Goal: Task Accomplishment & Management: Manage account settings

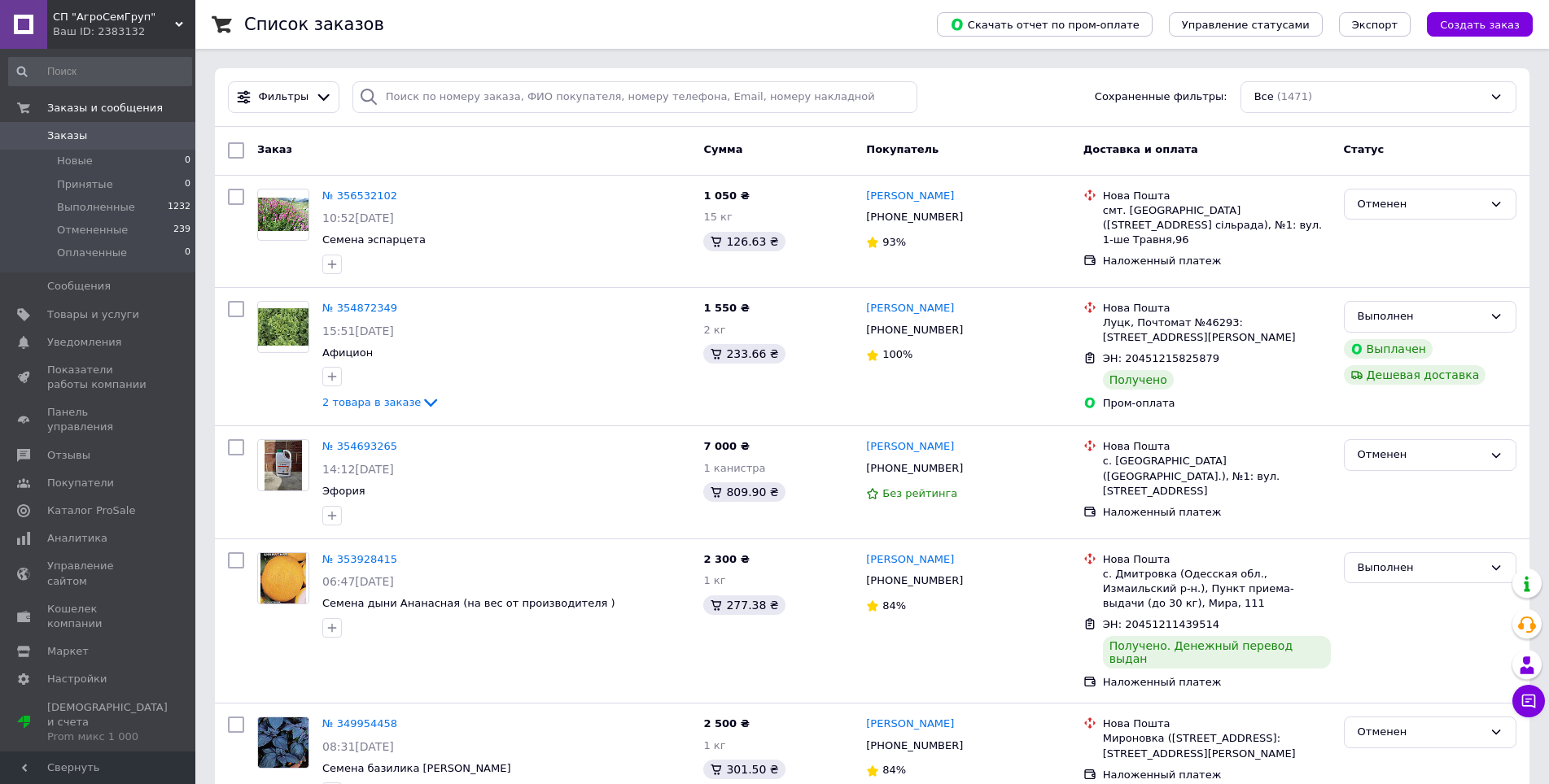
click at [16, 37] on link at bounding box center [23, 24] width 47 height 49
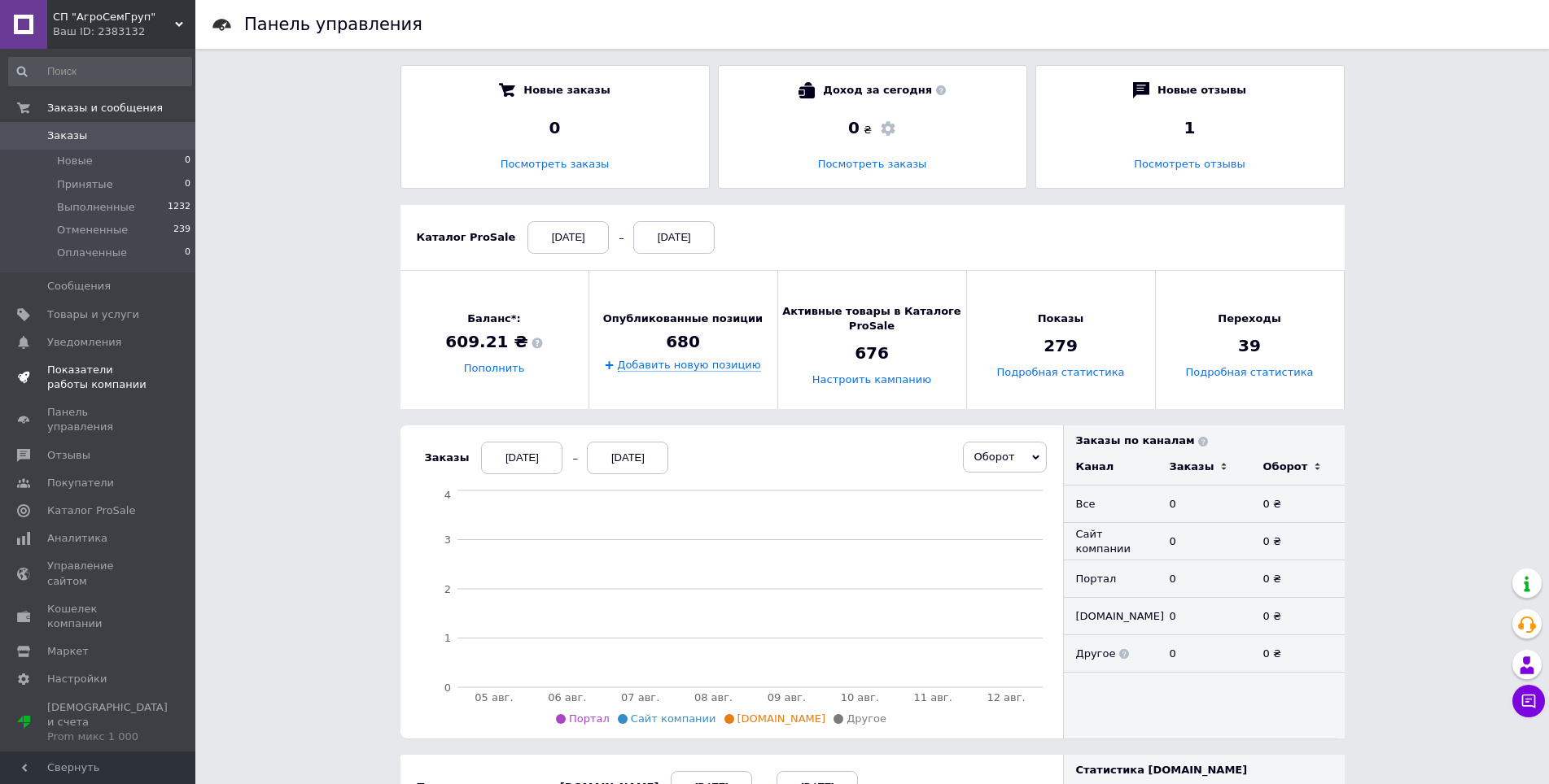
click at [117, 372] on span "Показатели работы компании" at bounding box center [99, 377] width 104 height 29
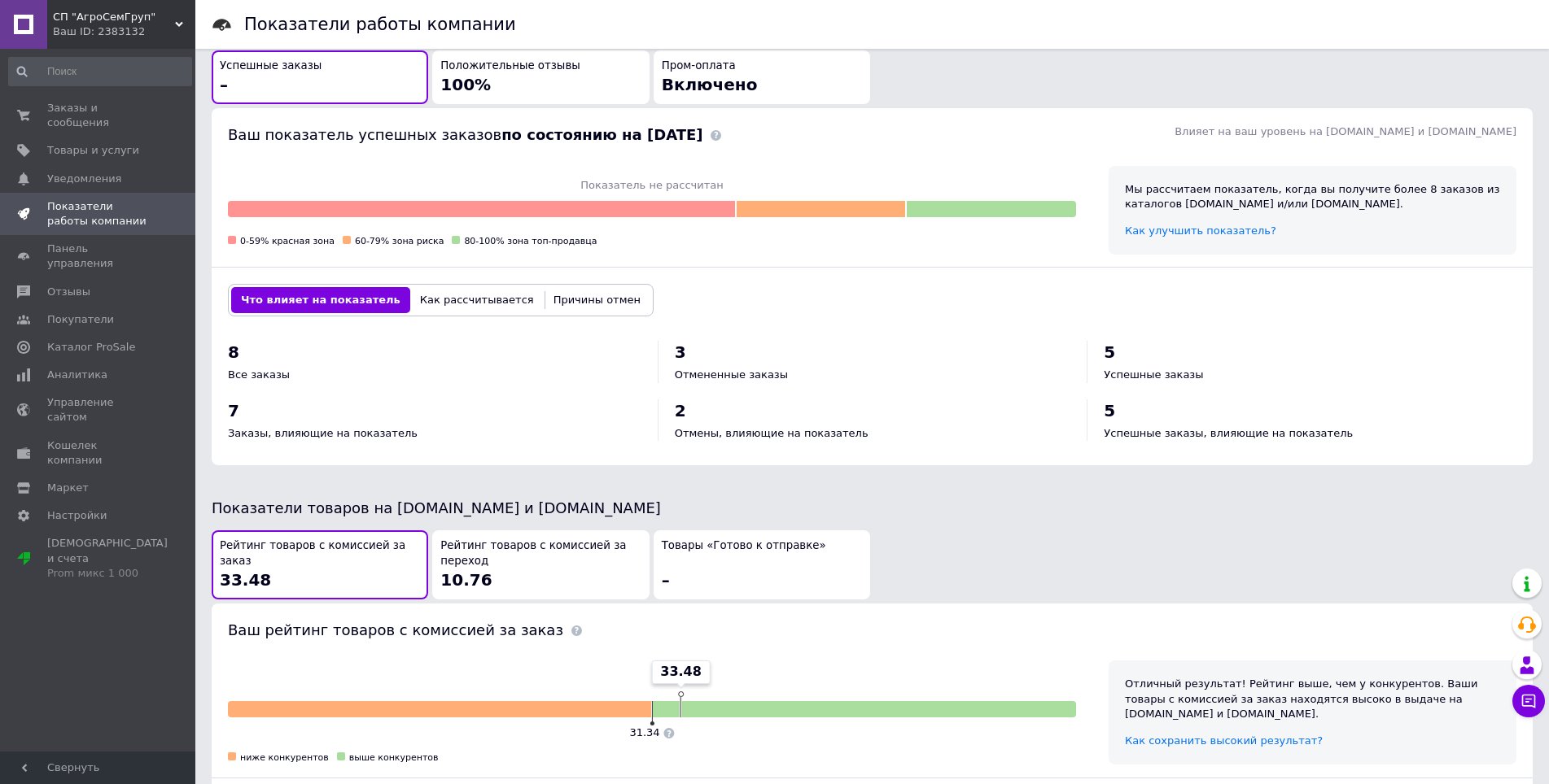
scroll to position [644, 0]
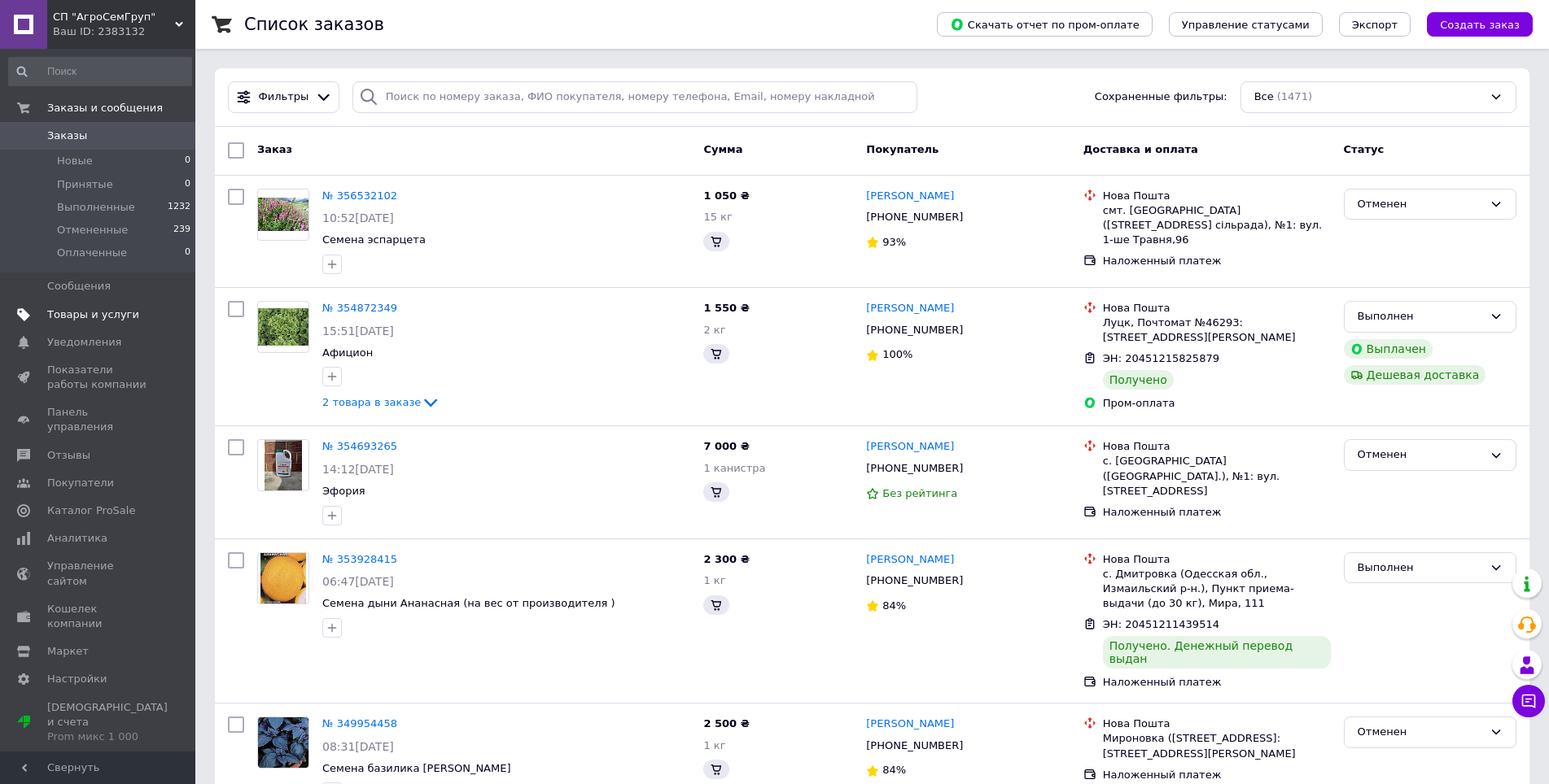
click at [85, 316] on span "Товары и услуги" at bounding box center [93, 315] width 92 height 14
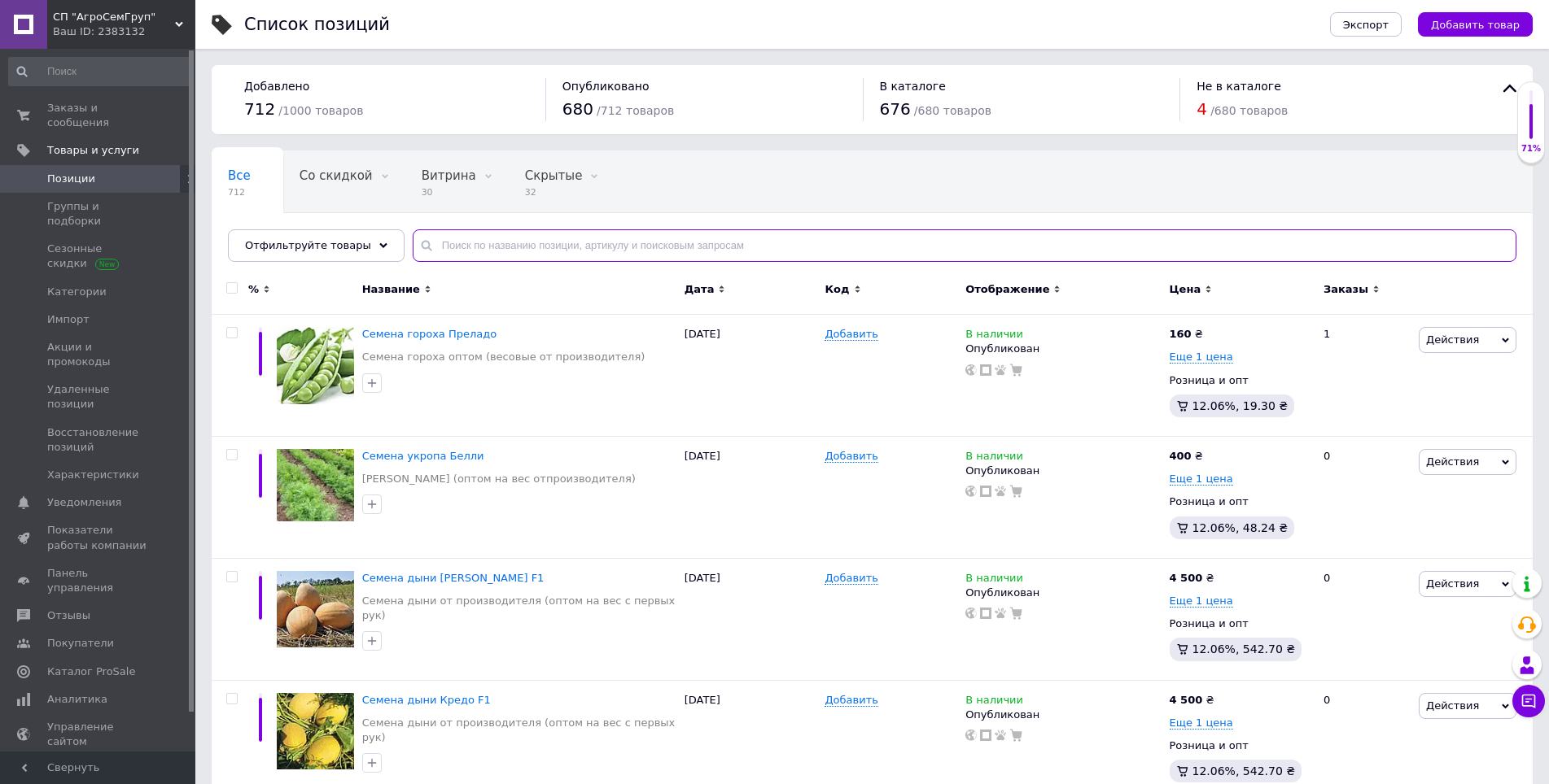
click at [451, 244] on input "text" at bounding box center [965, 245] width 1104 height 32
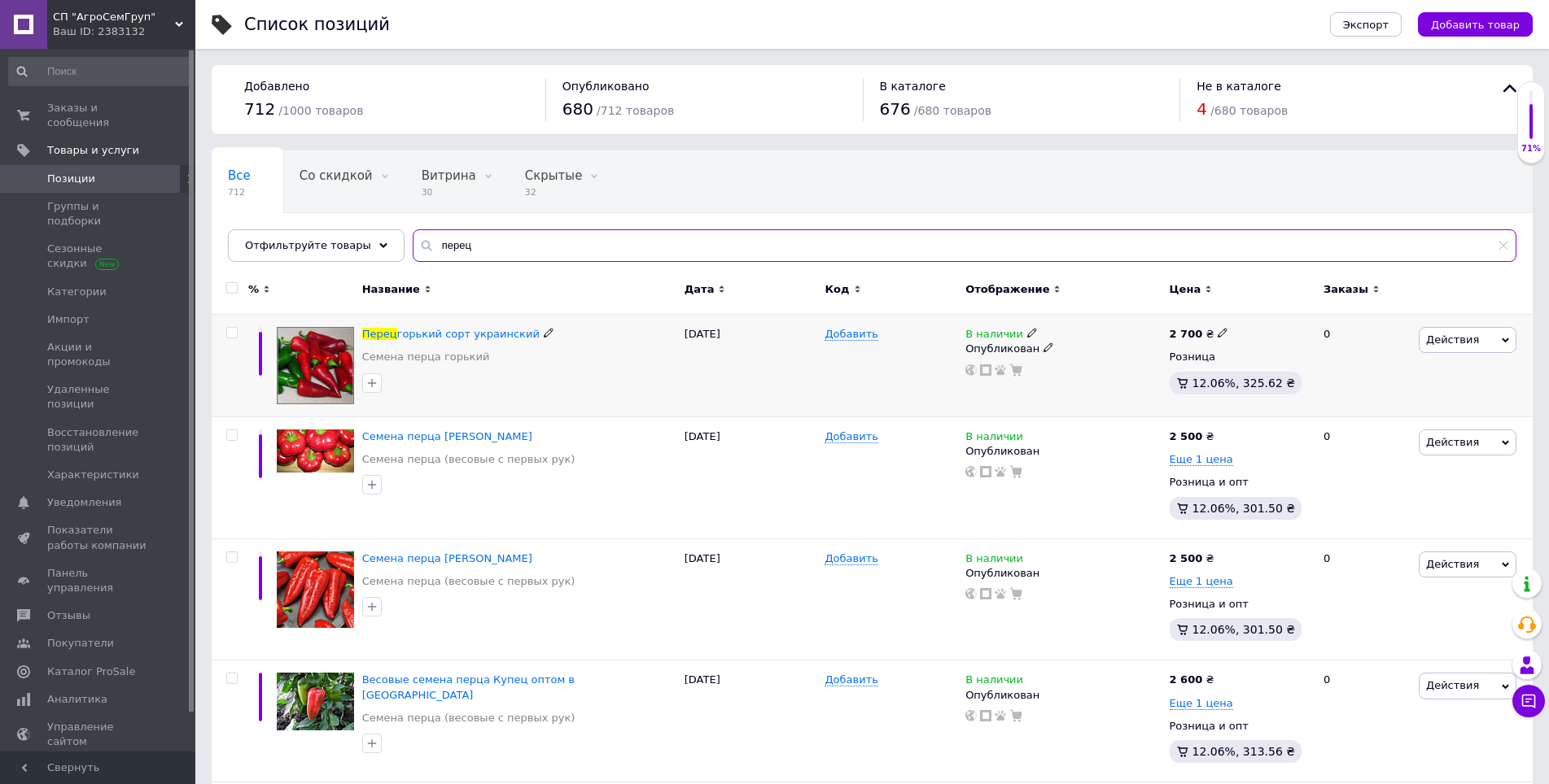
type input "перец"
click at [1219, 331] on icon at bounding box center [1222, 333] width 10 height 10
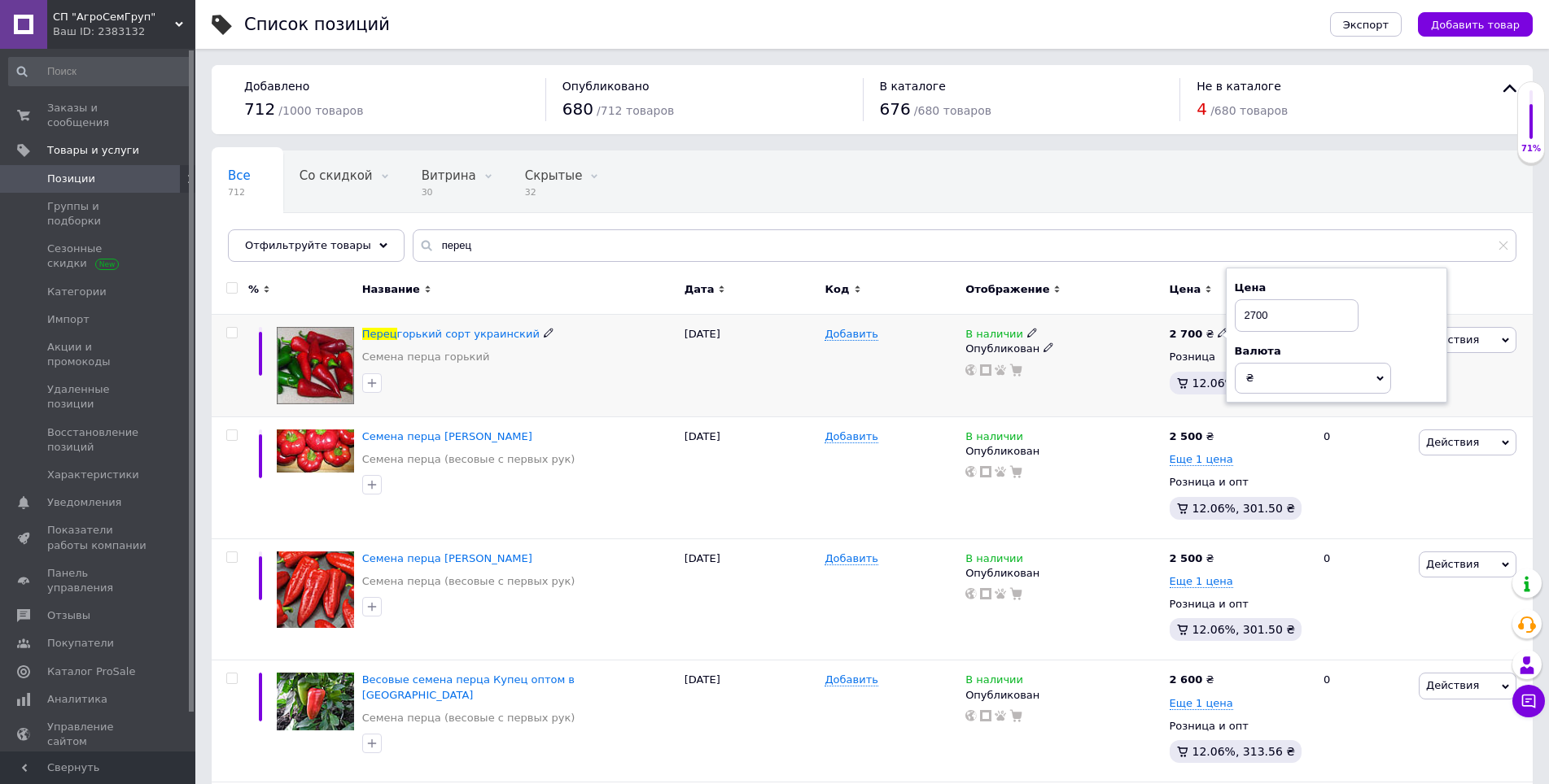
click at [1324, 326] on input "2700" at bounding box center [1296, 316] width 124 height 32
type input "2"
type input "3500"
click at [1305, 210] on div "Все 712 Со скидкой 0 Удалить Редактировать Витрина 30 Удалить Редактировать Скр…" at bounding box center [872, 214] width 1321 height 135
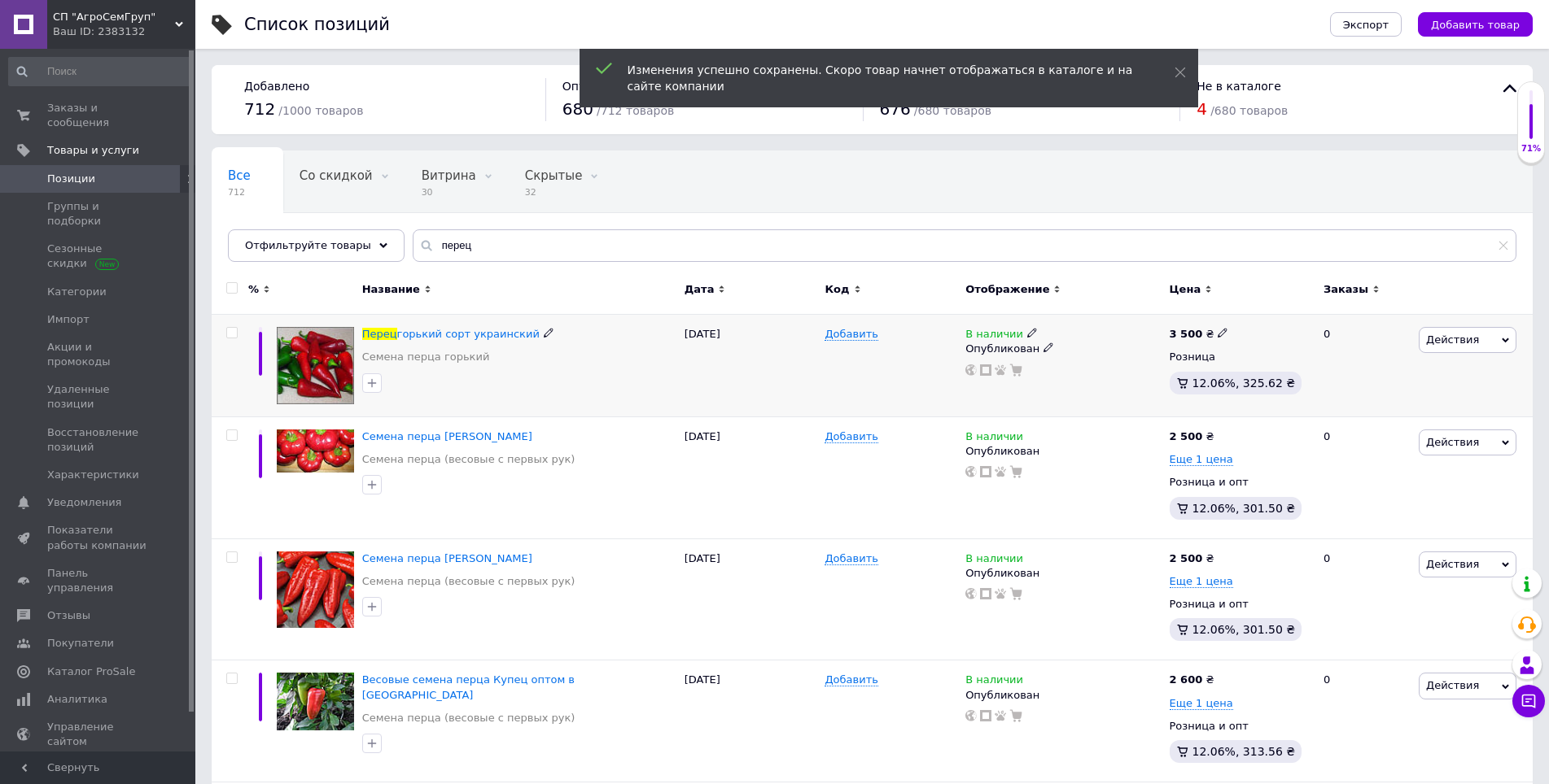
click at [1199, 363] on div "Розница" at bounding box center [1239, 357] width 140 height 14
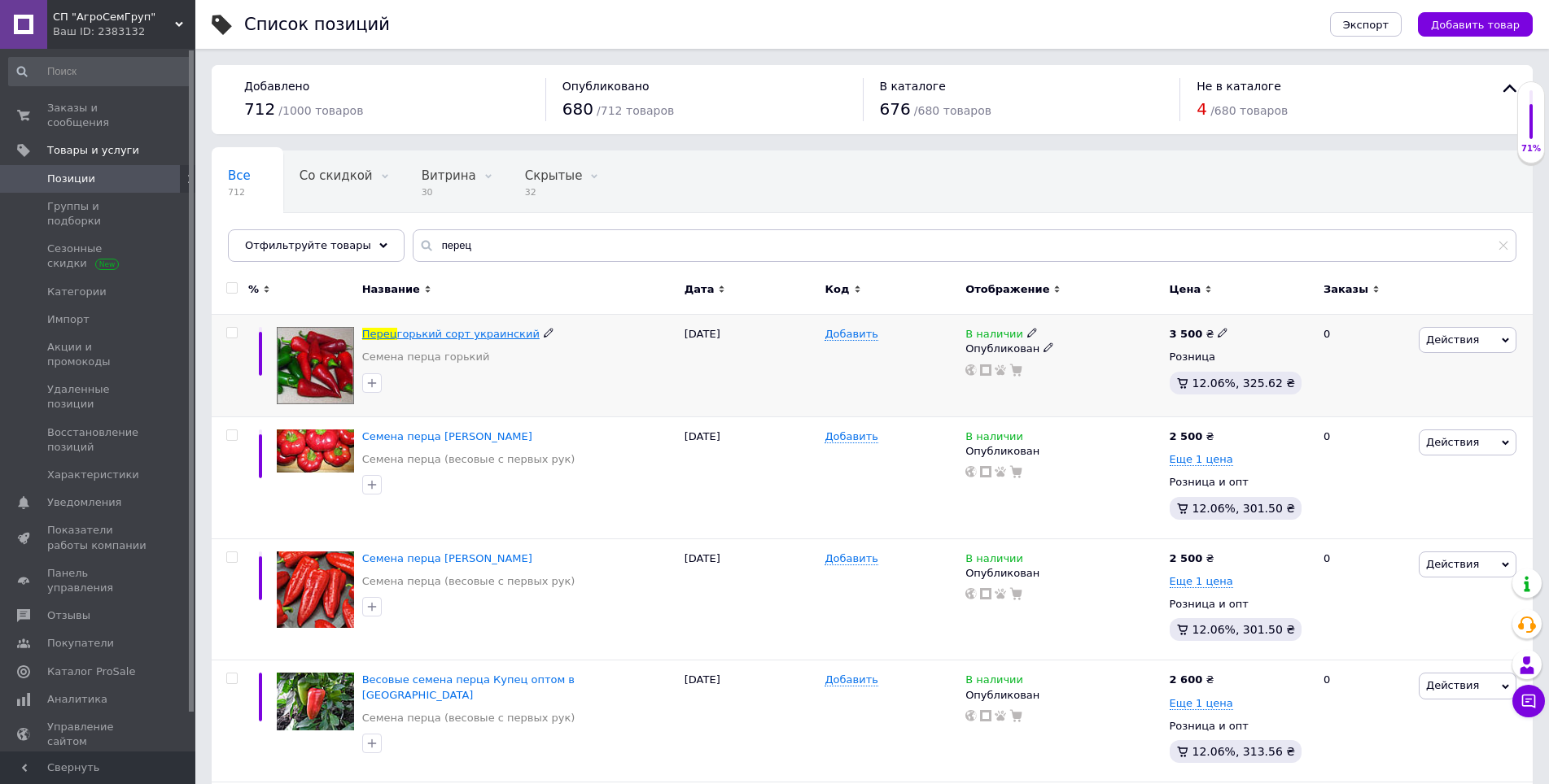
click at [406, 332] on span "горький сорт украинский" at bounding box center [468, 334] width 143 height 12
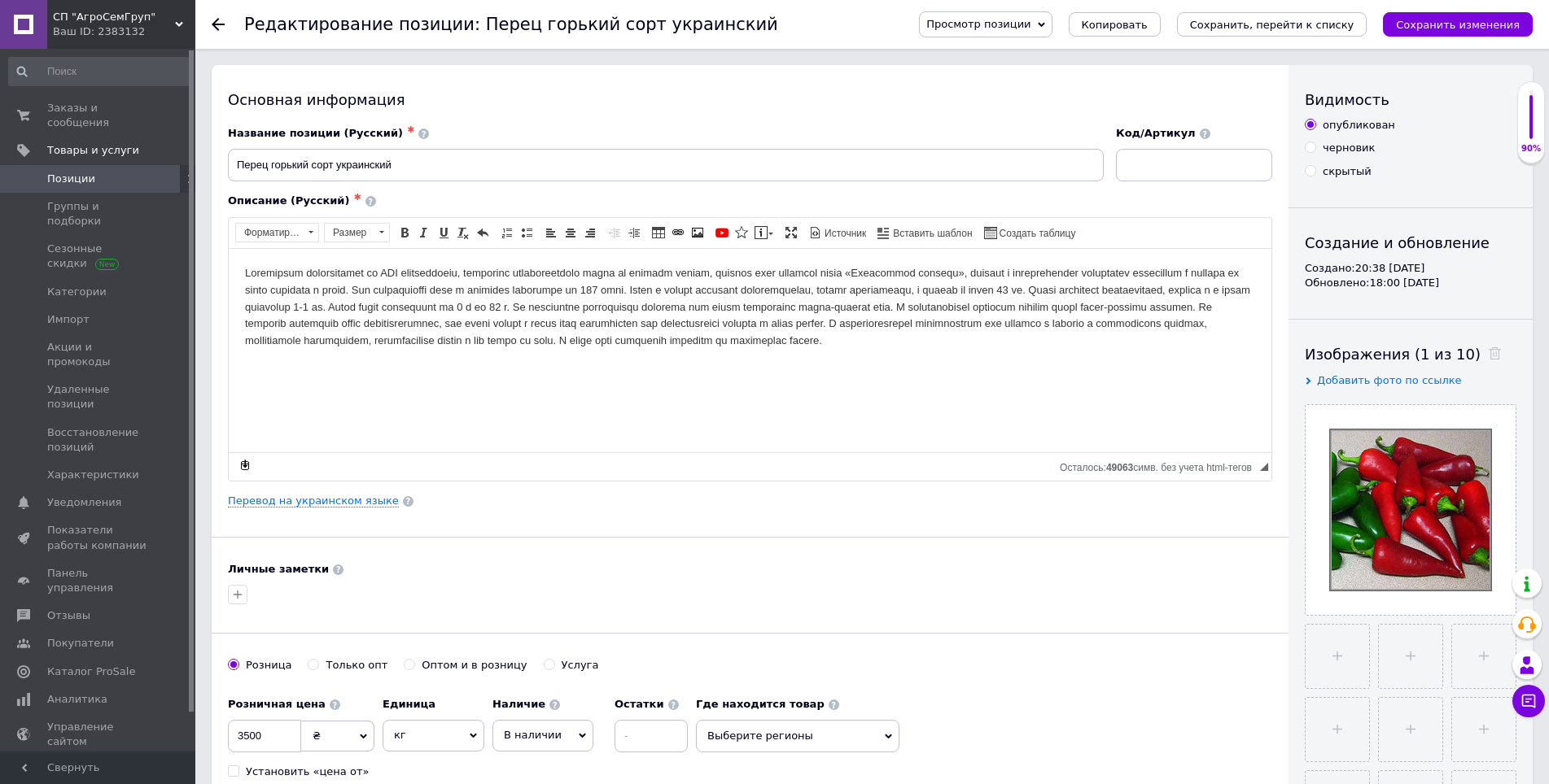
scroll to position [433, 0]
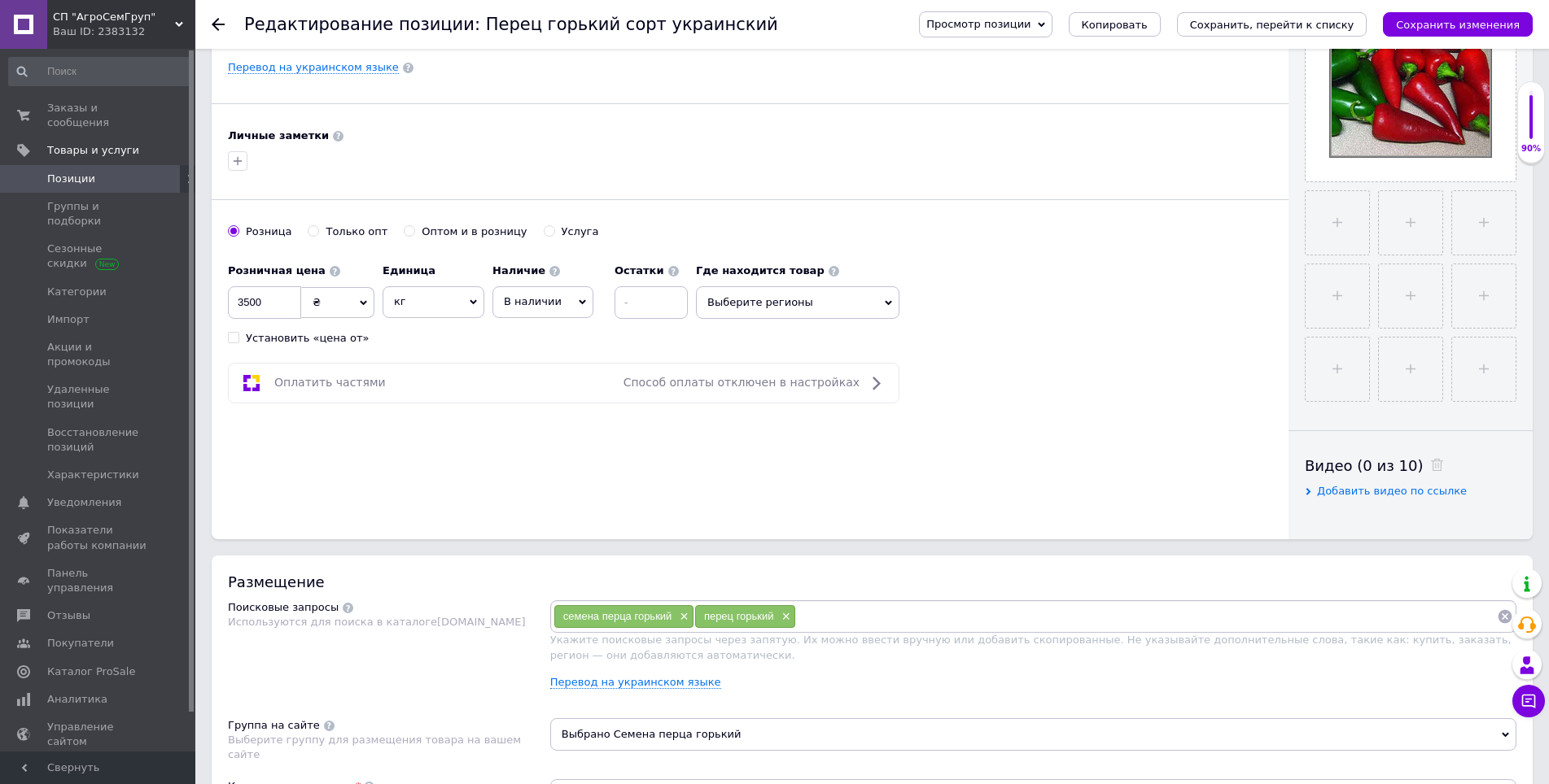
click at [403, 231] on input "Оптом и в розницу" at bounding box center [409, 231] width 11 height 11
radio input "true"
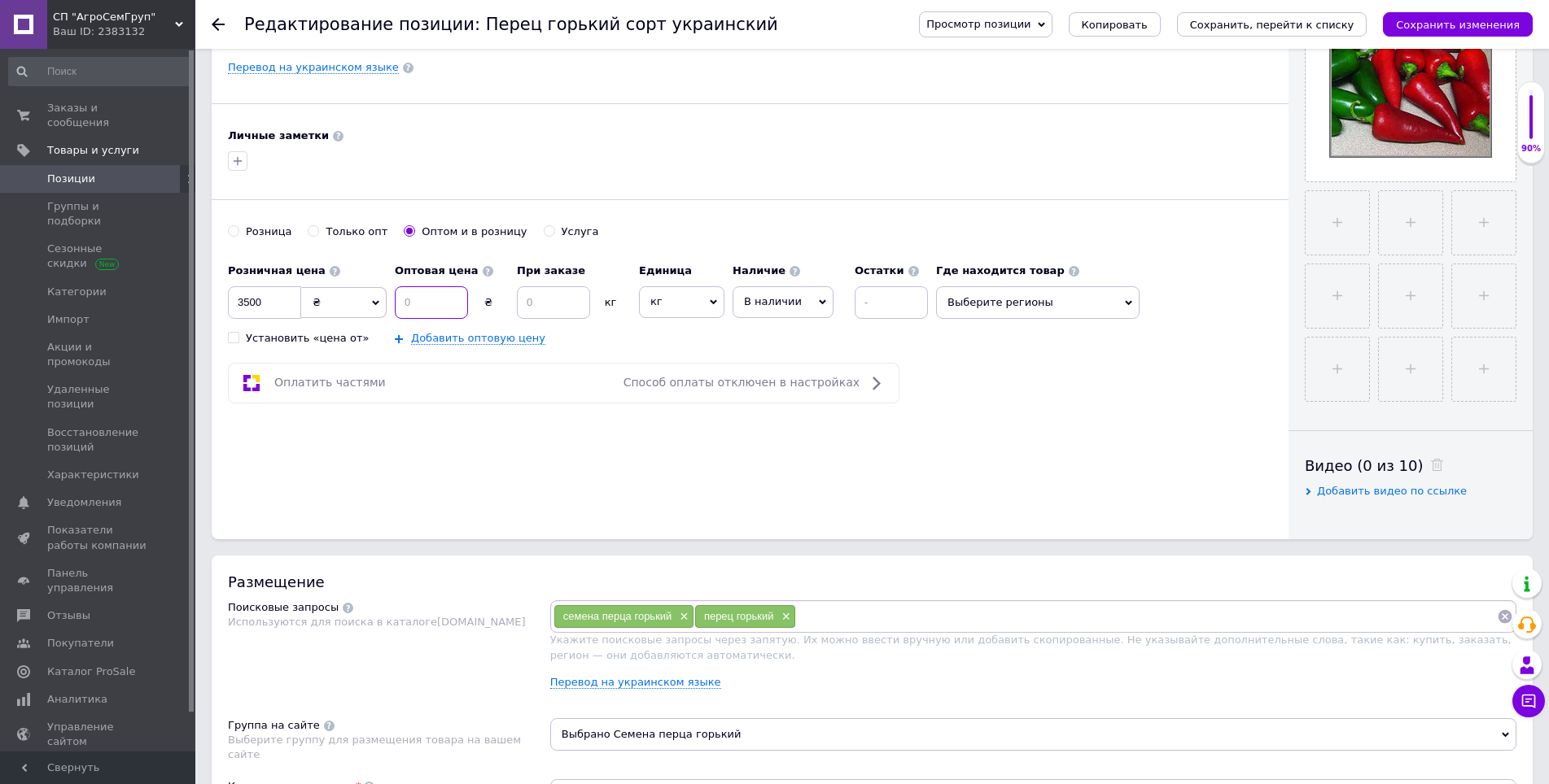
click at [434, 309] on input at bounding box center [431, 302] width 73 height 32
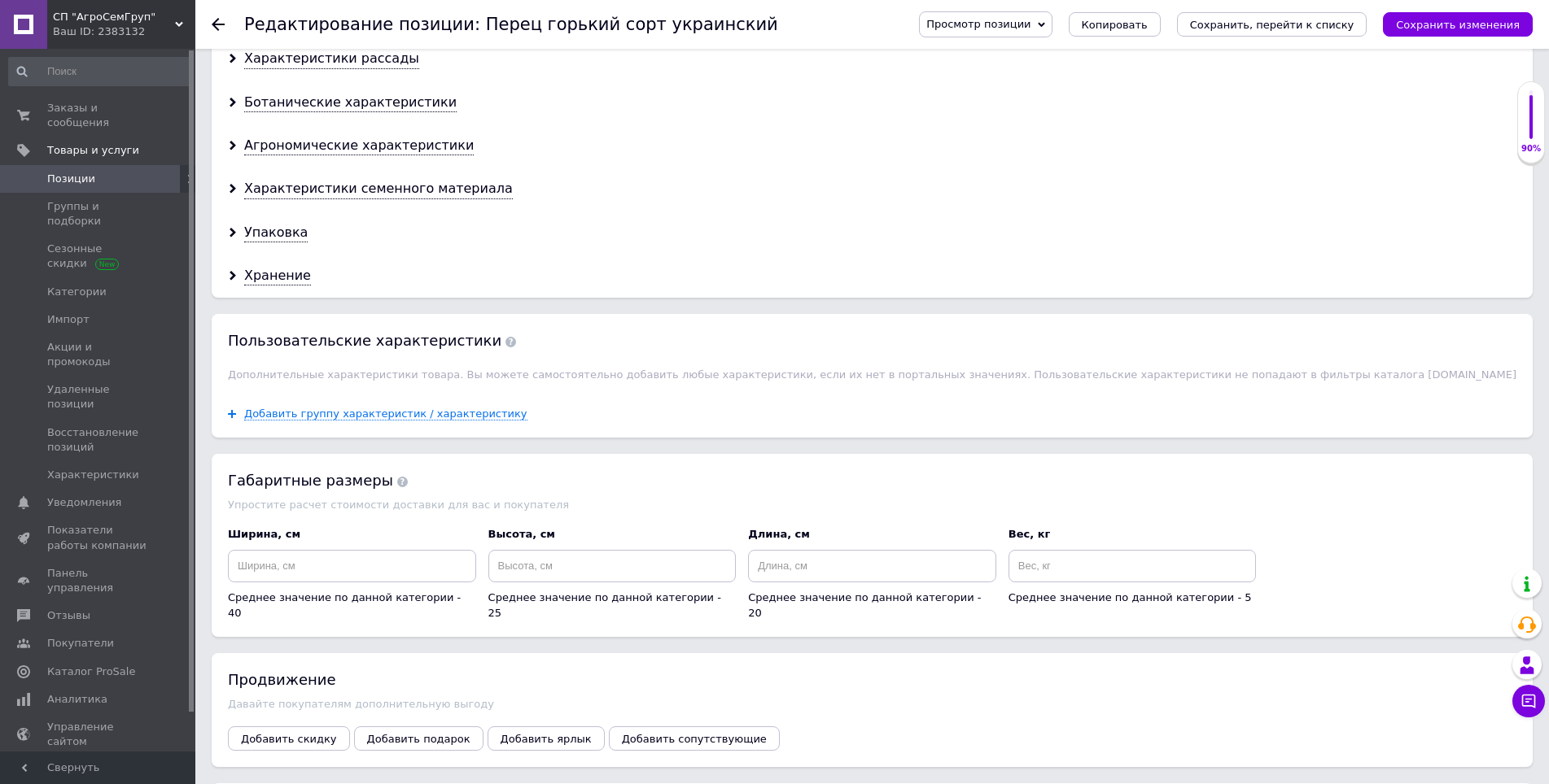
scroll to position [1554, 0]
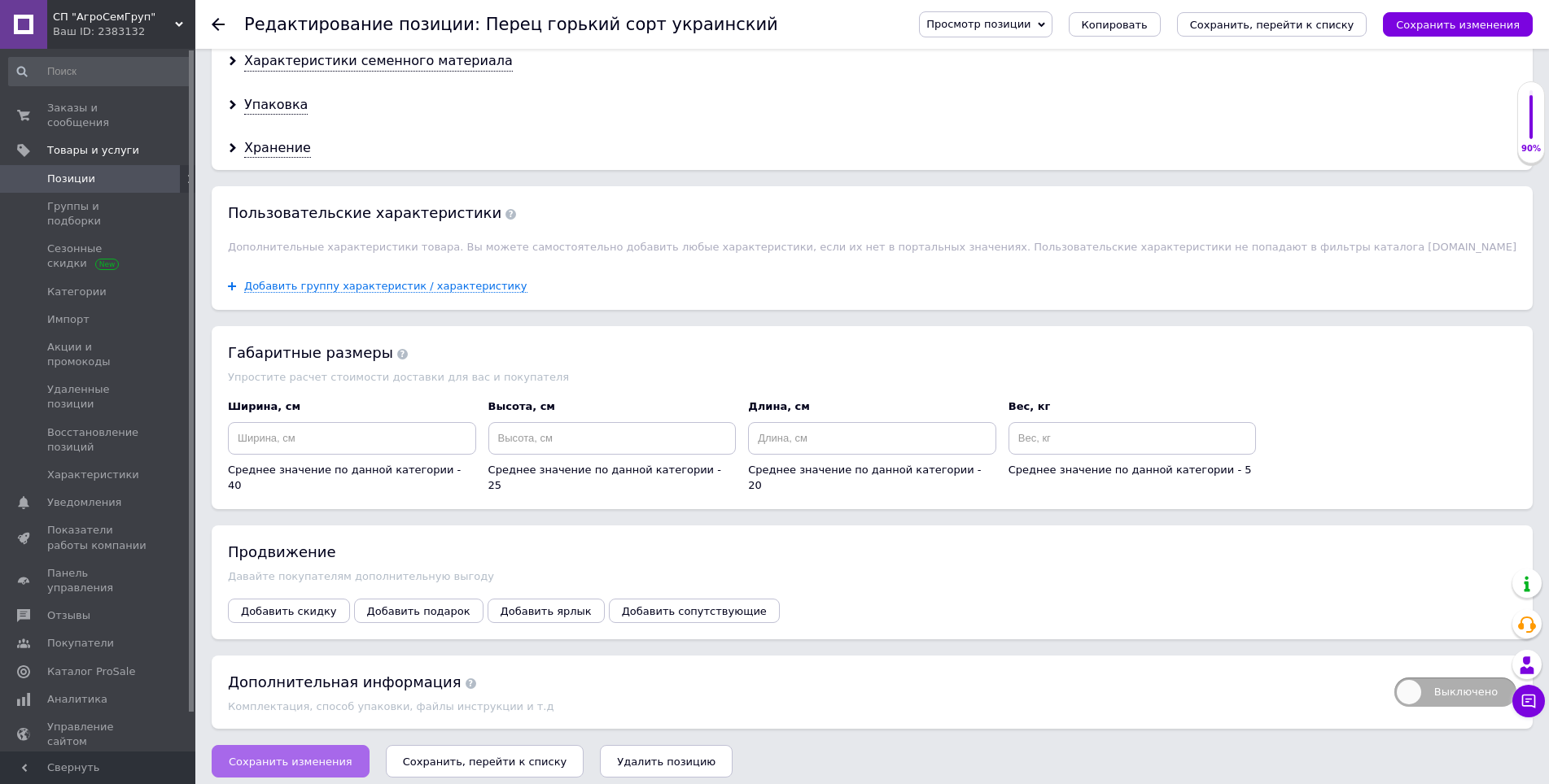
type input "3400"
click at [317, 755] on span "Сохранить изменения" at bounding box center [290, 762] width 124 height 12
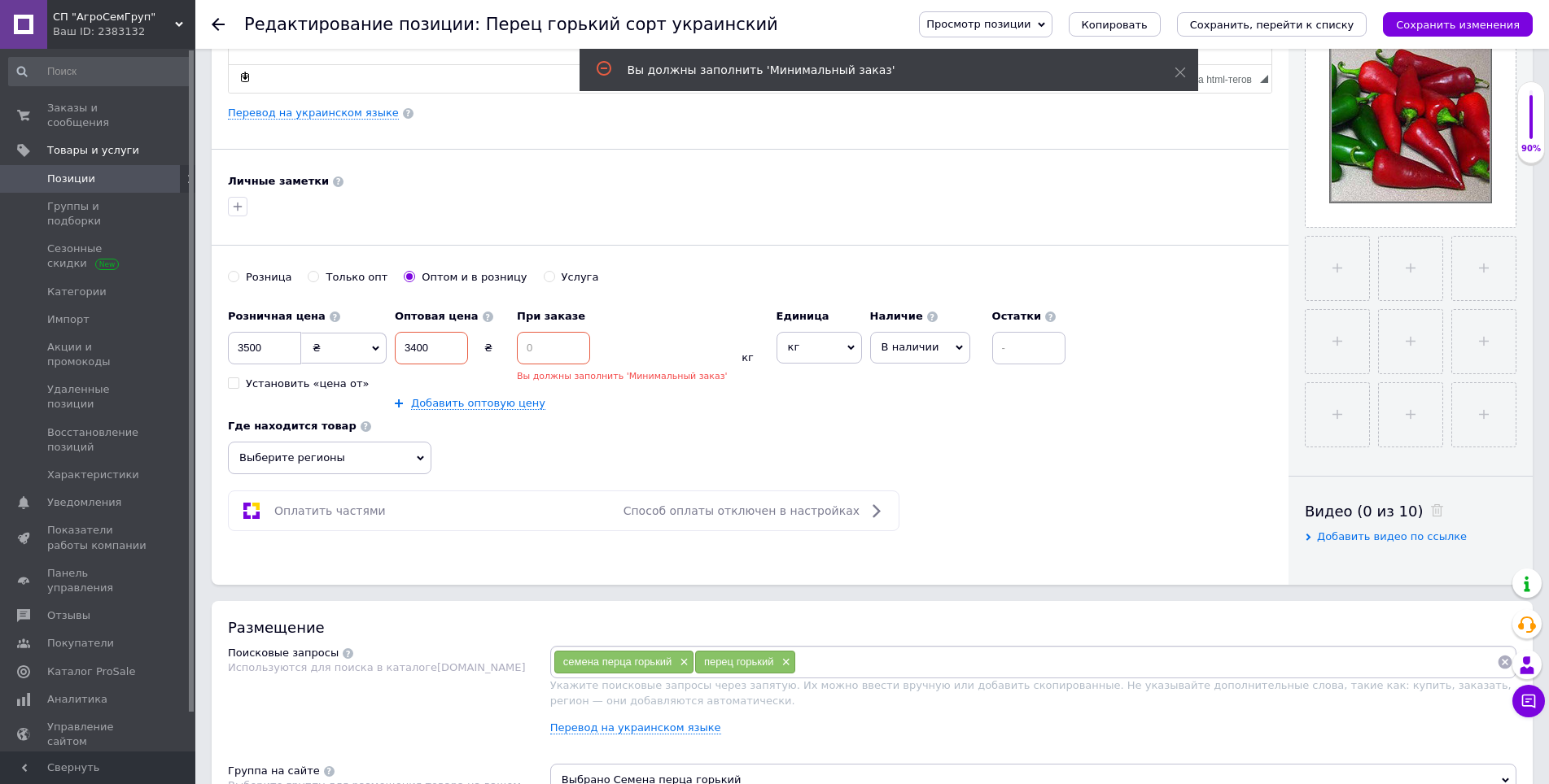
scroll to position [373, 0]
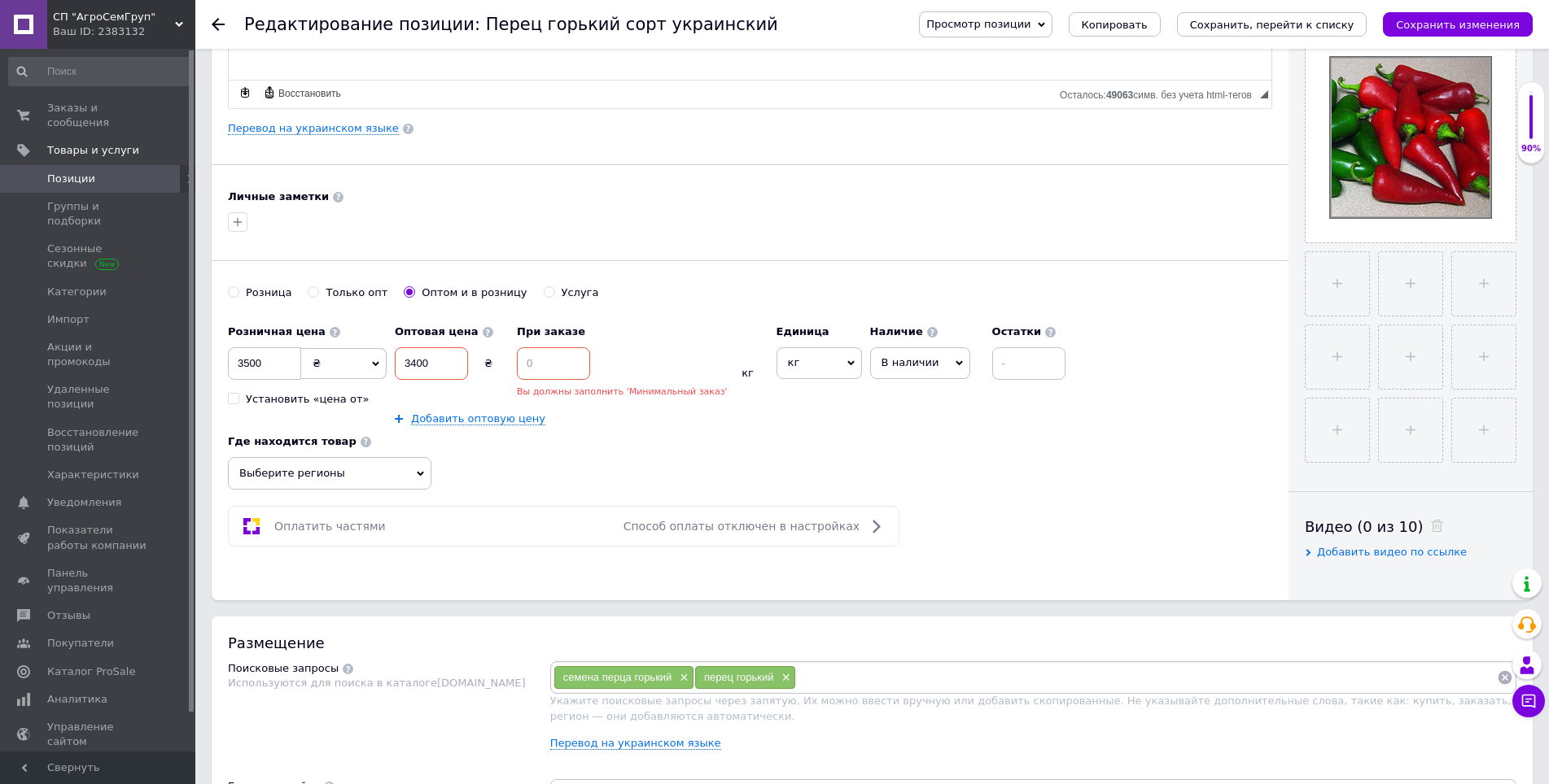
click at [575, 358] on input at bounding box center [553, 364] width 73 height 32
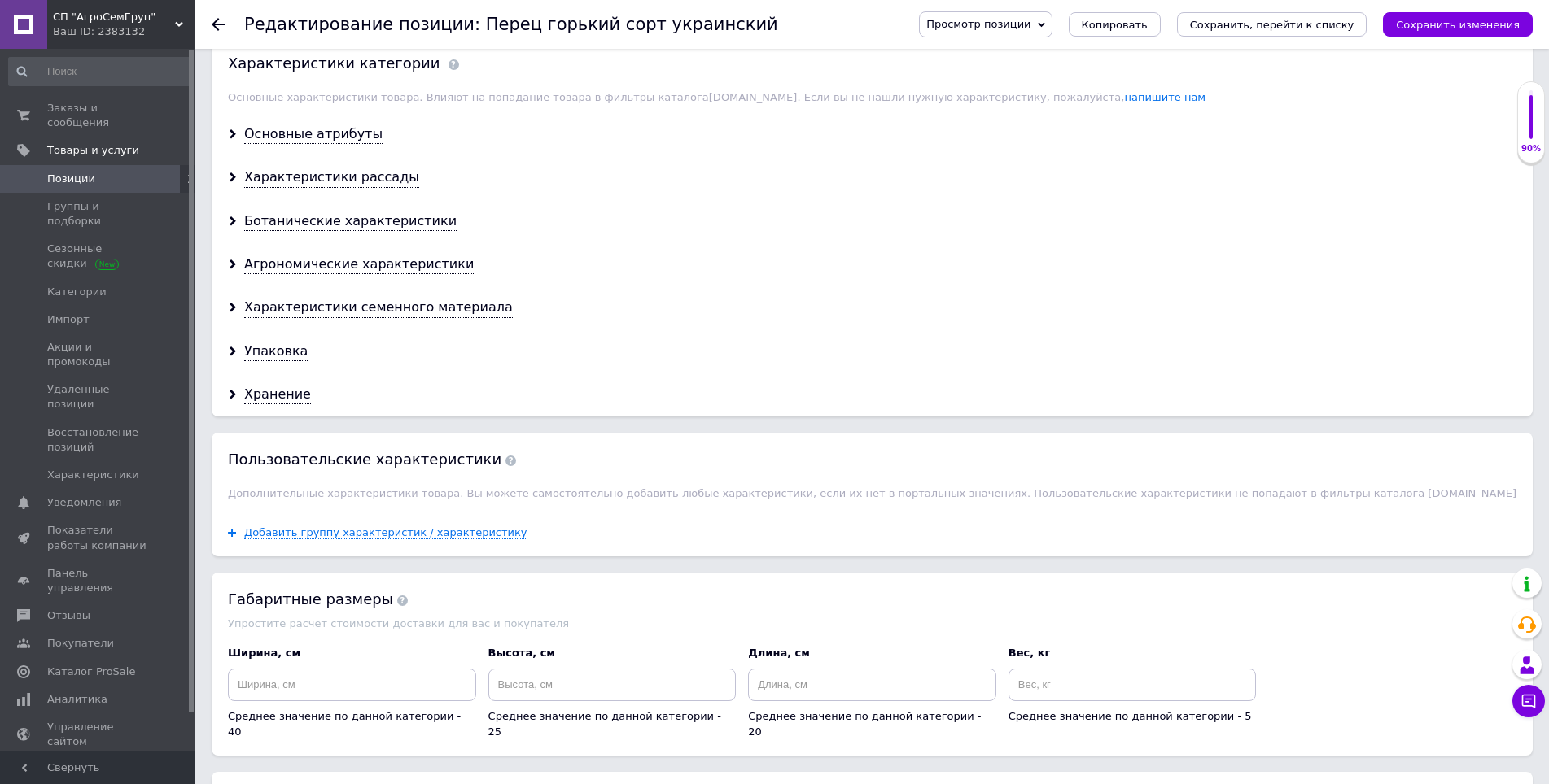
scroll to position [1554, 0]
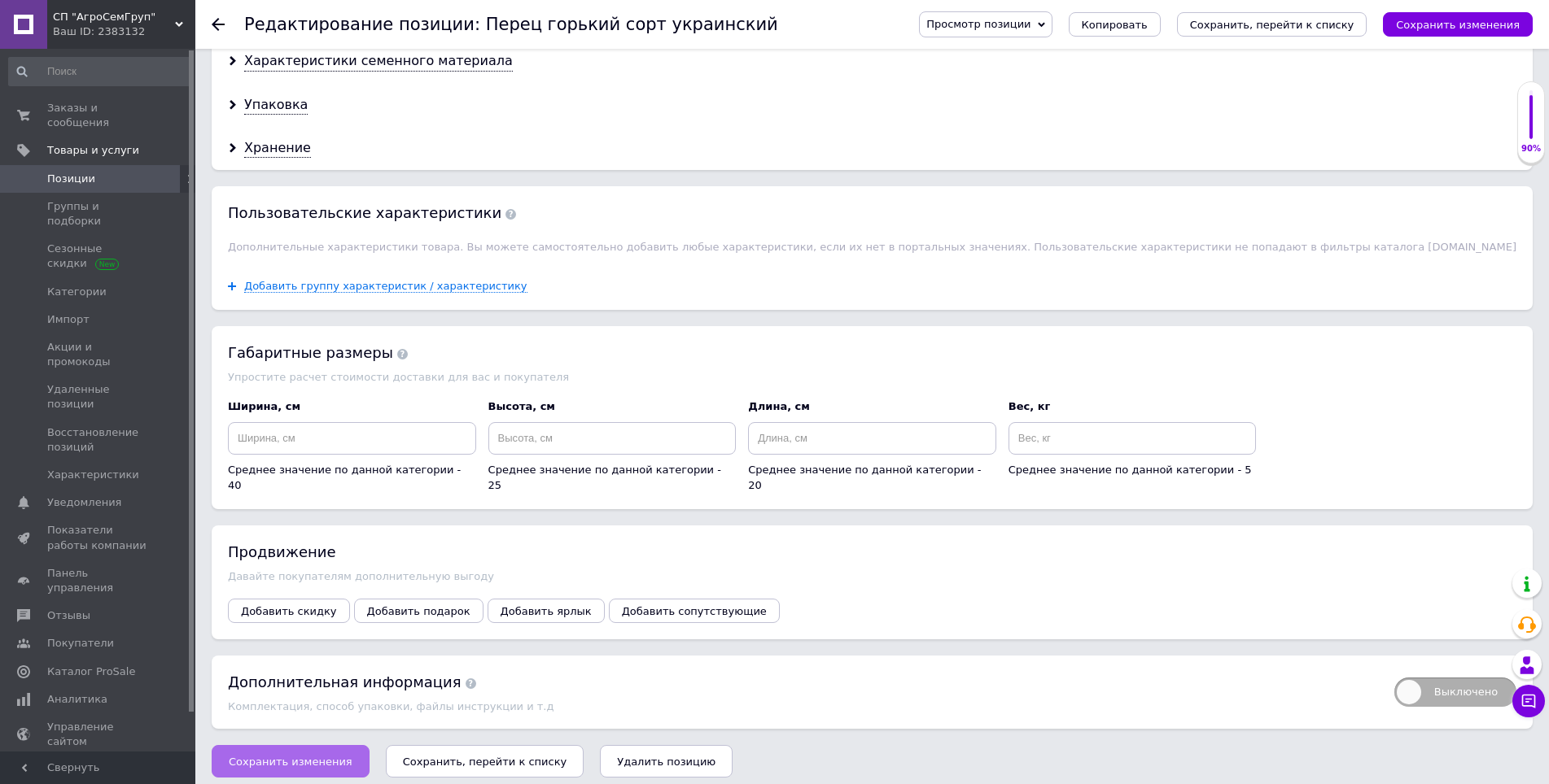
type input "2"
click at [310, 760] on button "Сохранить изменения" at bounding box center [290, 762] width 158 height 32
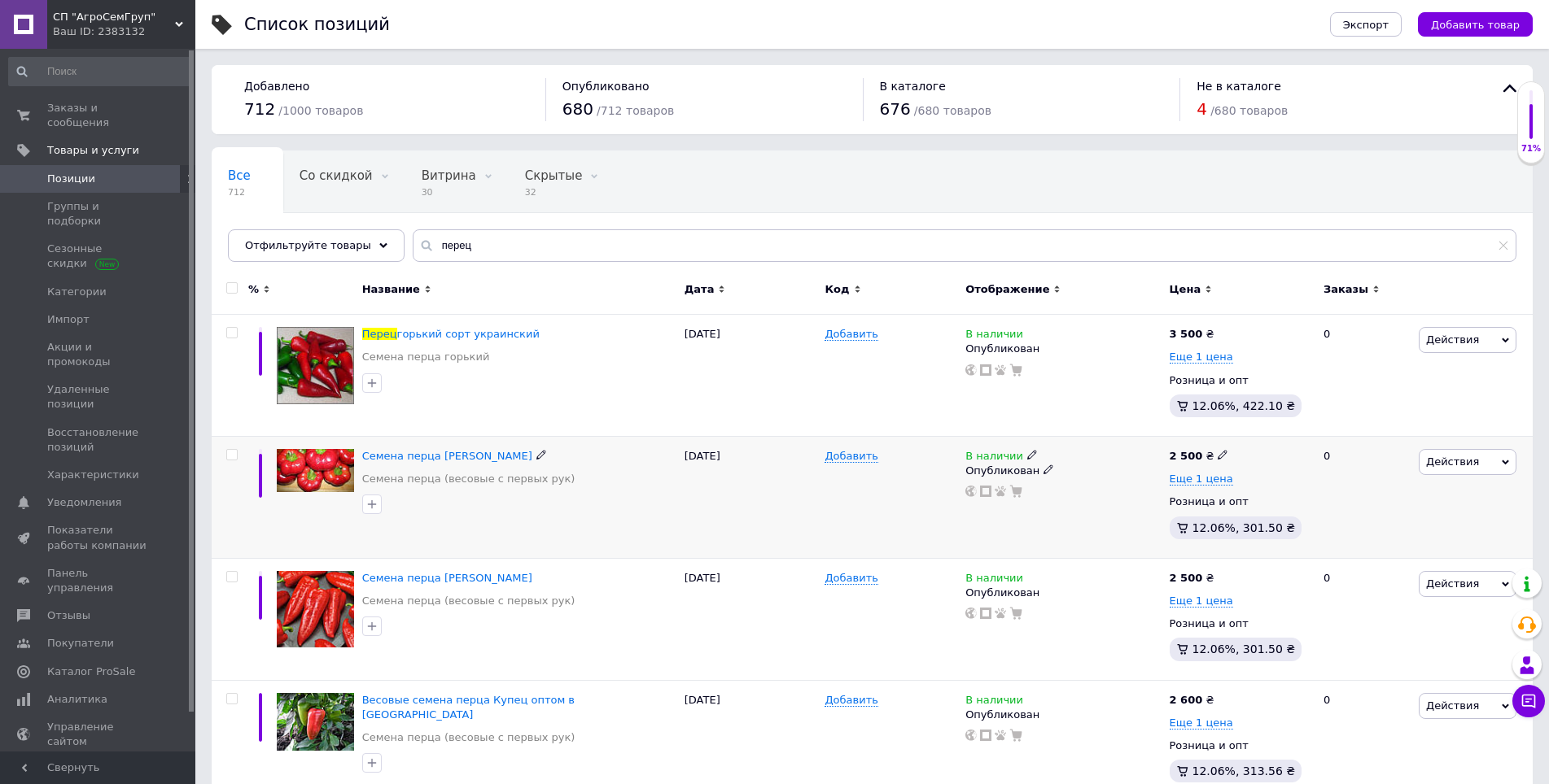
click at [1218, 456] on use at bounding box center [1222, 455] width 9 height 9
click at [1318, 442] on input "2500" at bounding box center [1296, 438] width 124 height 32
type input "2"
type input "3500"
click at [1485, 423] on div "Действия Редактировать Поднять в начало группы Копировать Скидка Подарок Сопутс…" at bounding box center [1473, 375] width 118 height 122
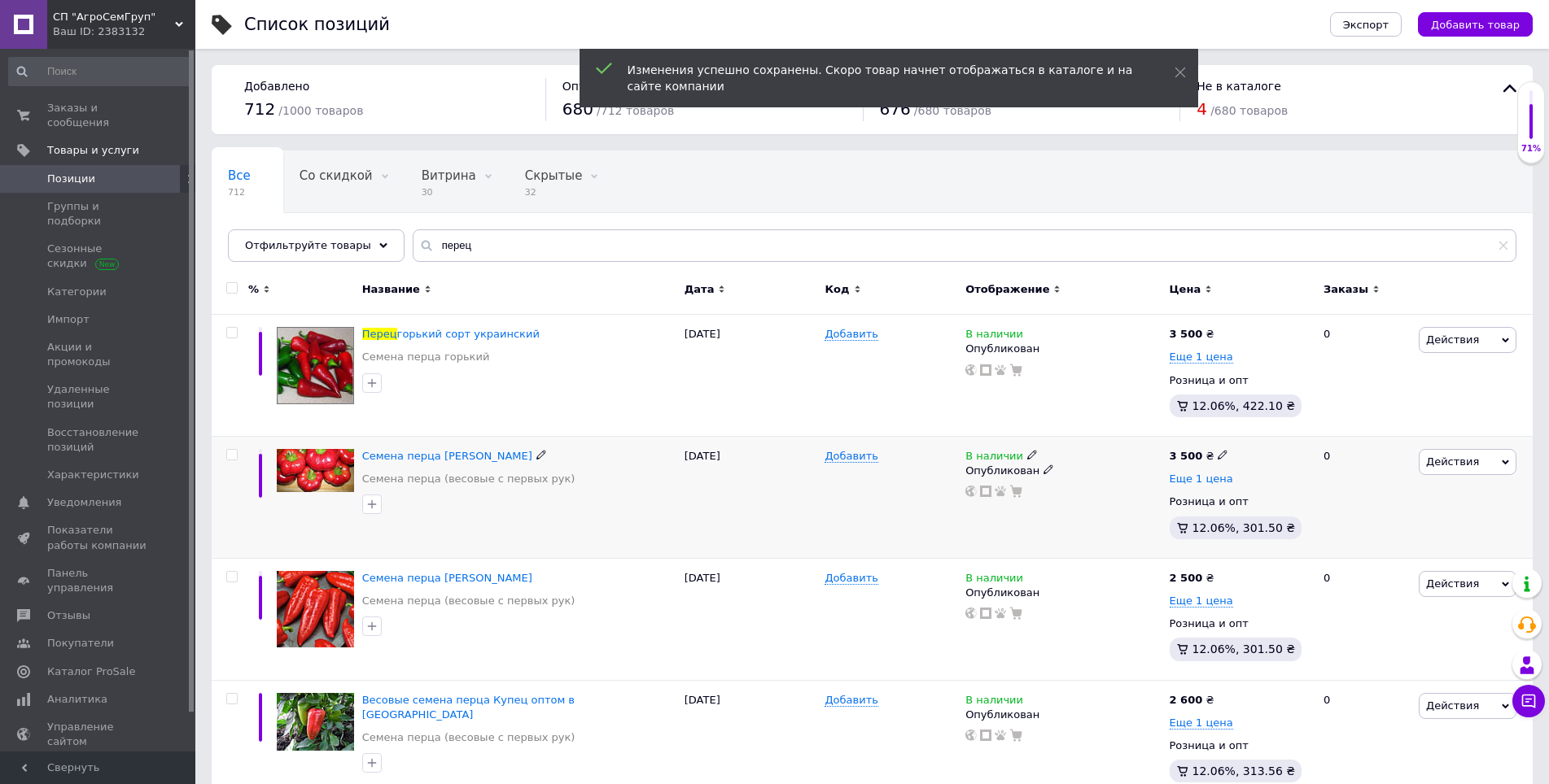
click at [1193, 484] on span "Еще 1 цена" at bounding box center [1201, 479] width 63 height 13
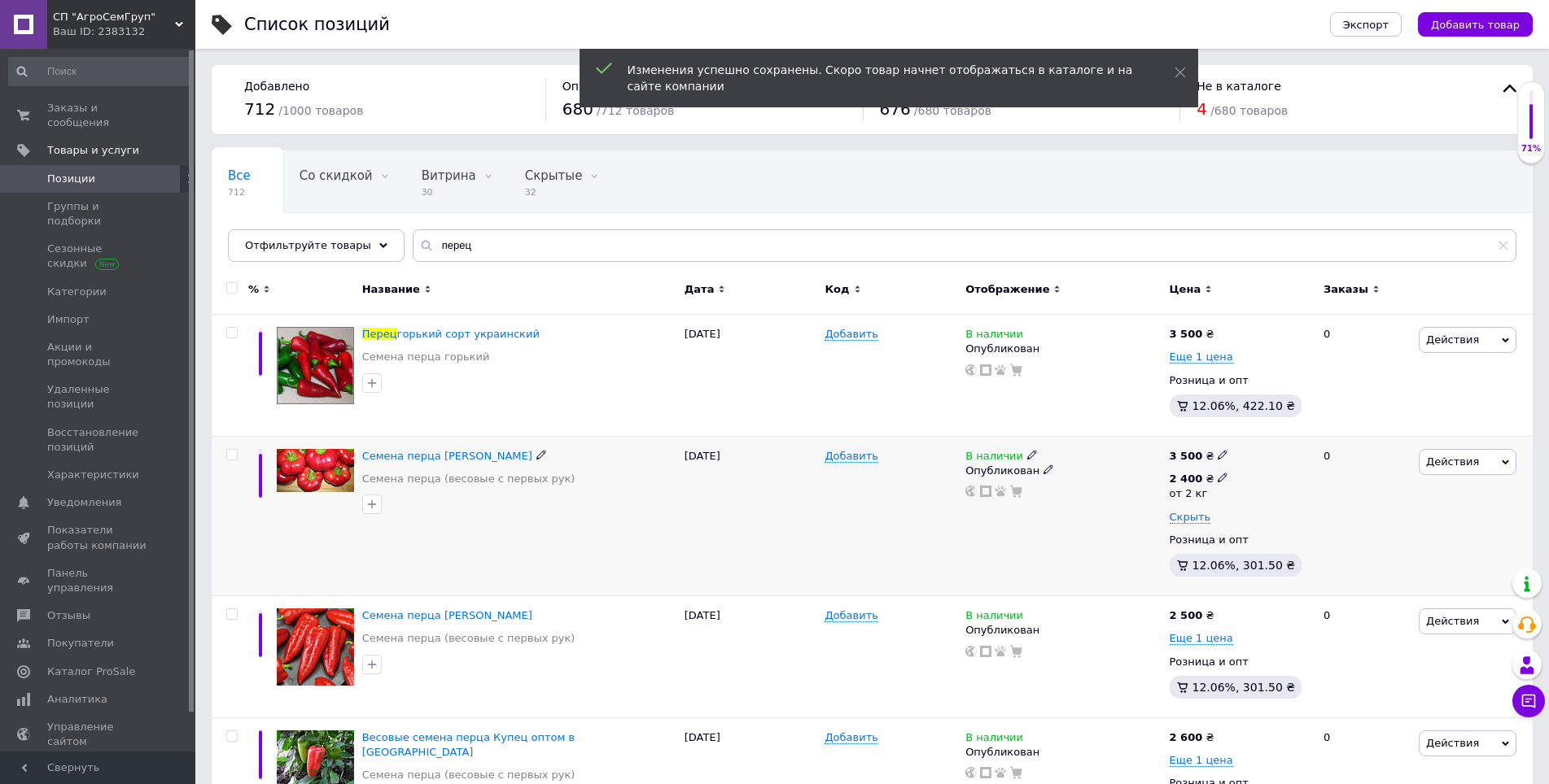
click at [1218, 476] on icon at bounding box center [1222, 477] width 10 height 10
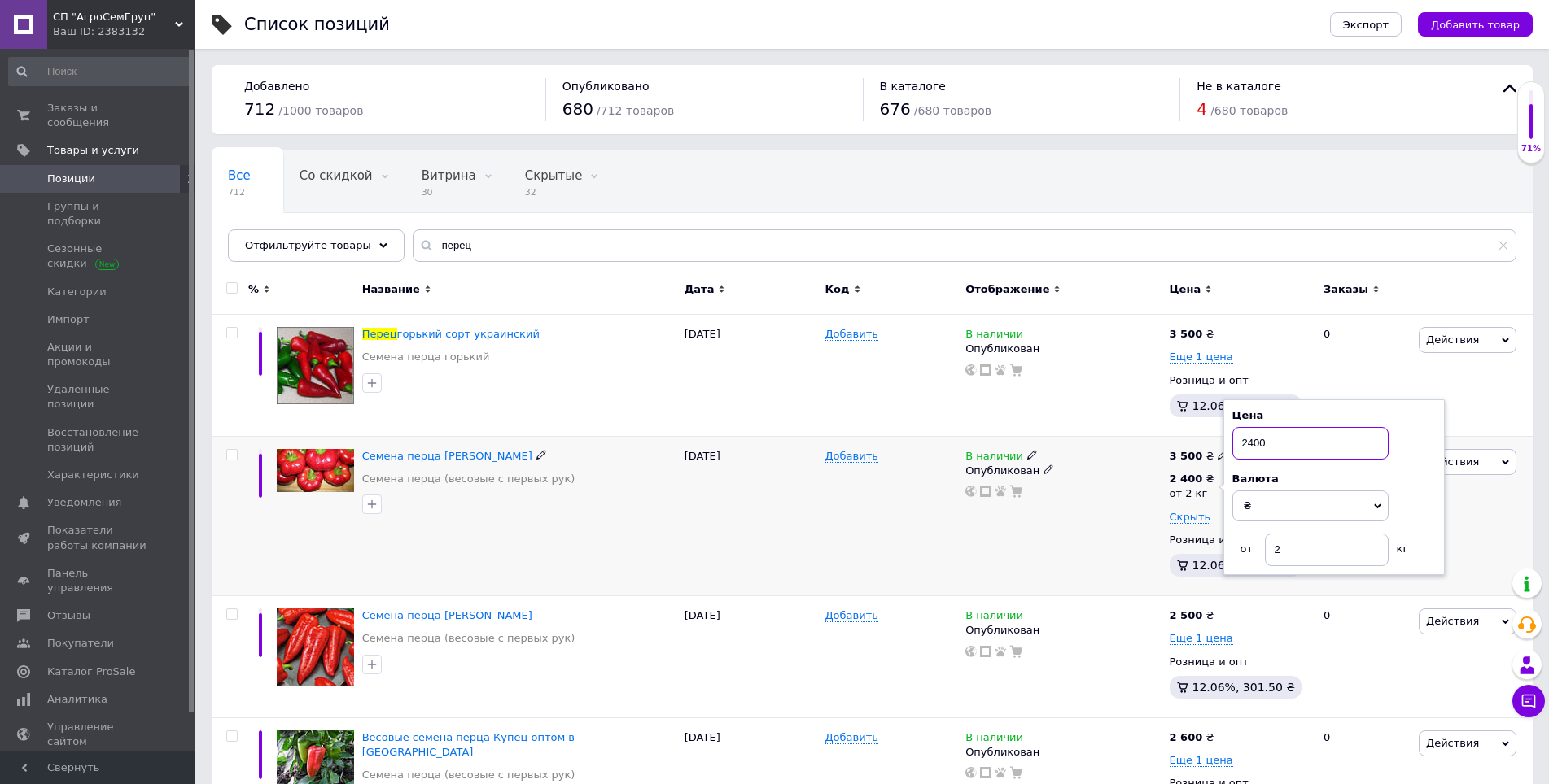
click at [1313, 444] on input "2400" at bounding box center [1310, 443] width 156 height 32
type input "2"
type input "3300"
click at [1488, 410] on div "Действия Редактировать Поднять в начало группы Копировать Скидка Подарок Сопутс…" at bounding box center [1473, 375] width 118 height 122
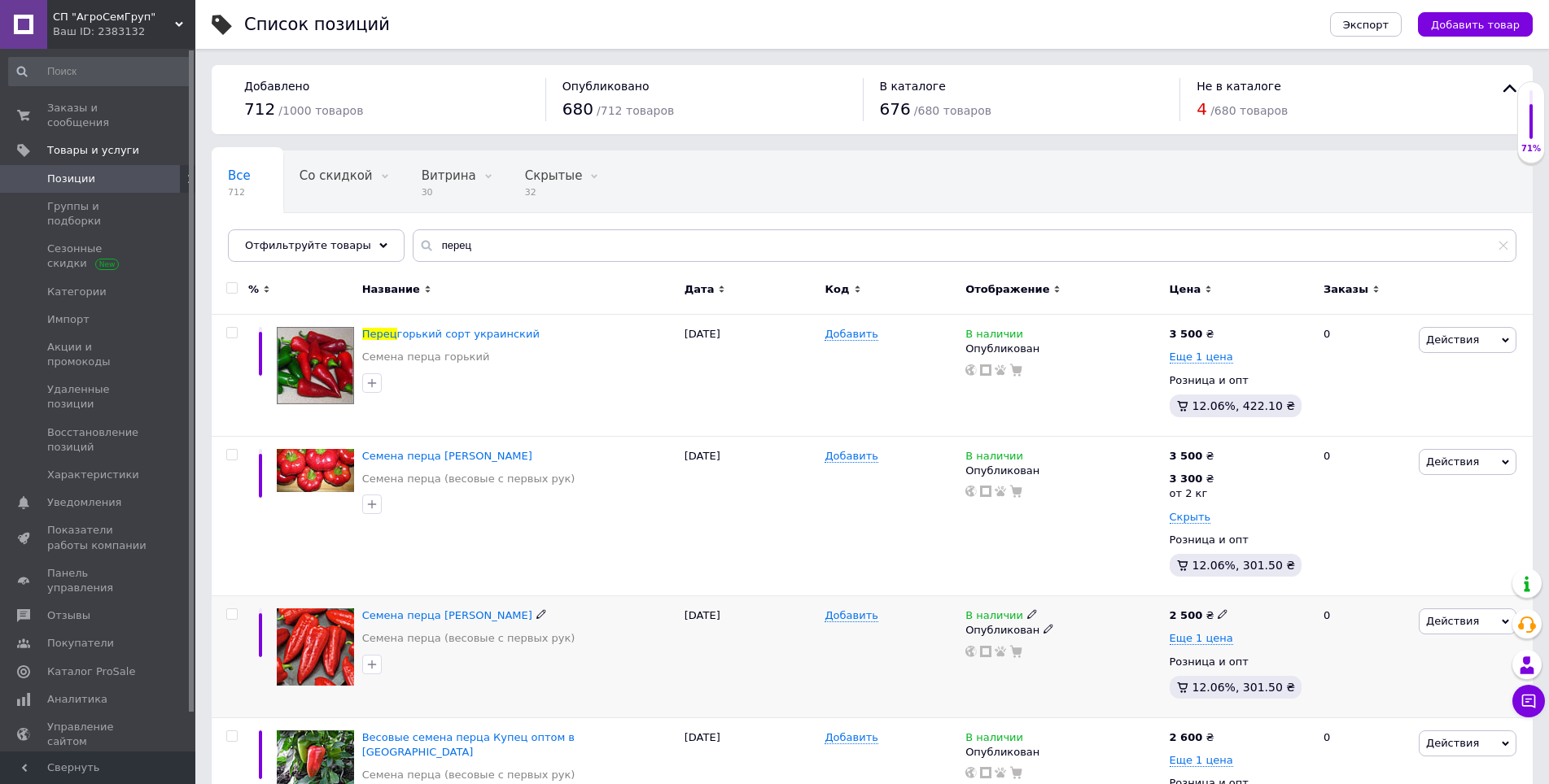
click at [1218, 618] on icon at bounding box center [1222, 614] width 10 height 10
click at [1310, 611] on input "2500" at bounding box center [1296, 597] width 124 height 32
type input "2"
type input "4700"
click at [1496, 541] on div "Действия Редактировать Поднять в начало группы Копировать Скидка Подарок Сопутс…" at bounding box center [1473, 516] width 118 height 160
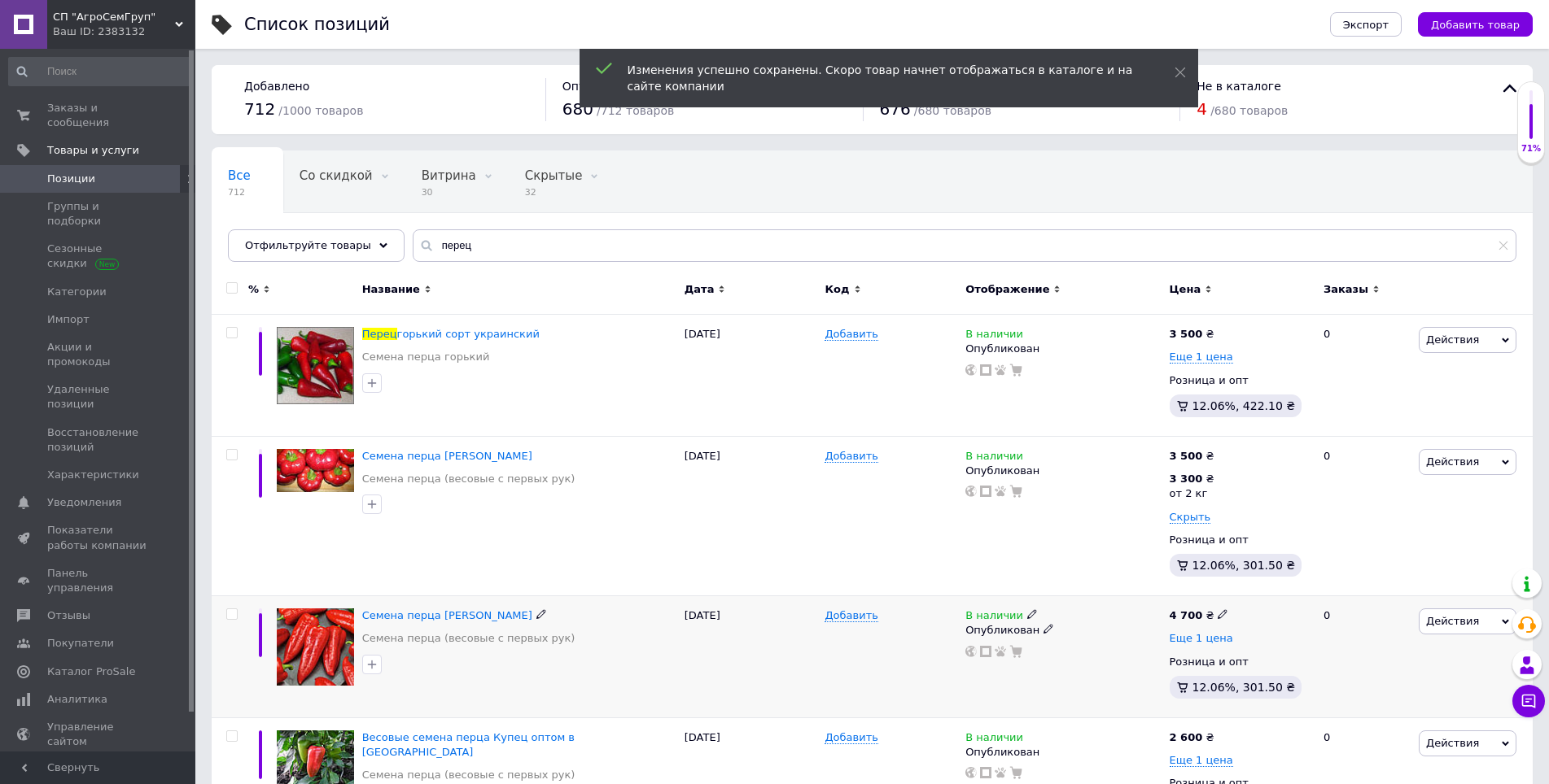
click at [1202, 636] on span "Еще 1 цена" at bounding box center [1201, 639] width 63 height 13
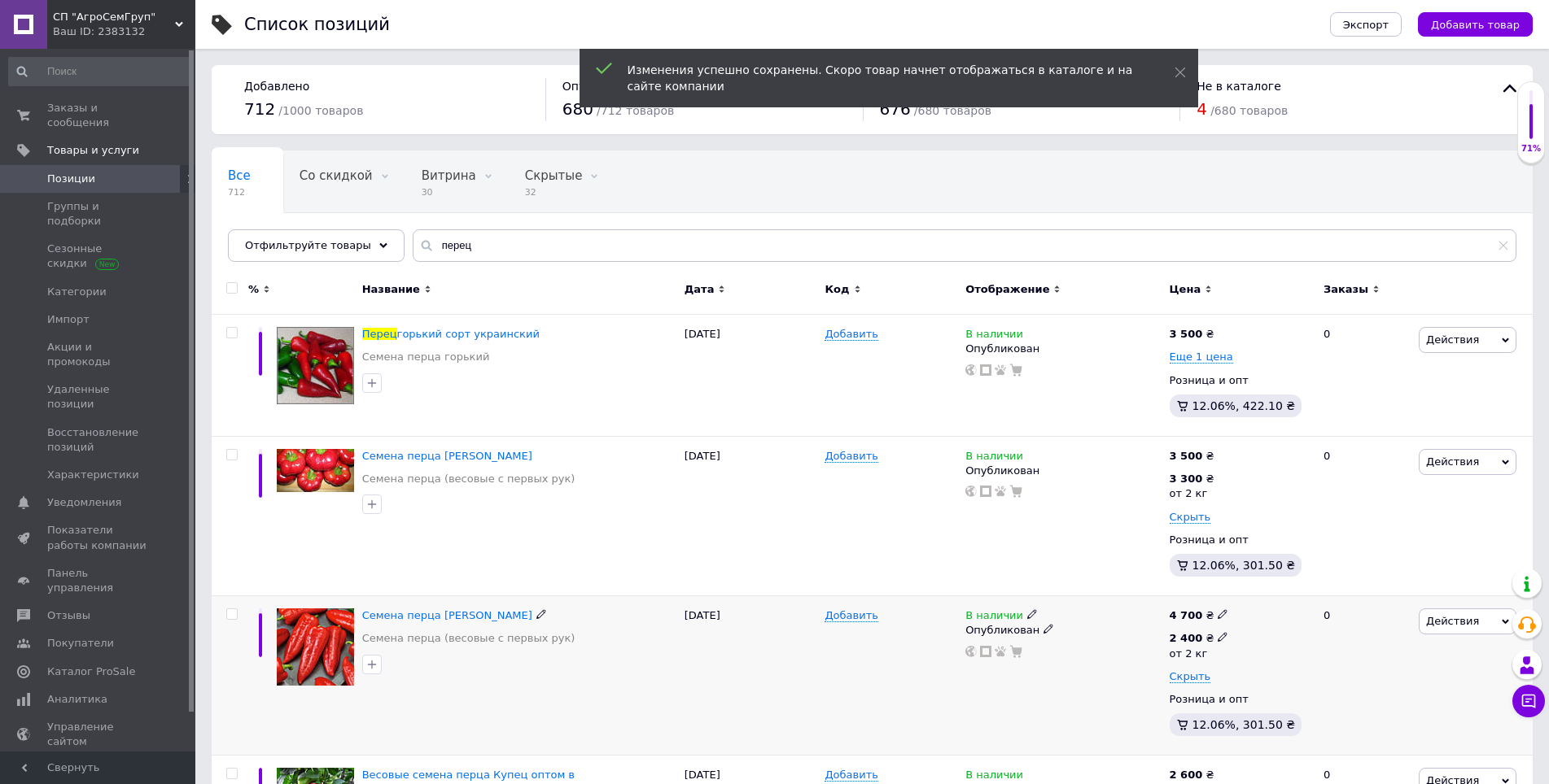
click at [1218, 637] on icon at bounding box center [1222, 637] width 10 height 10
drag, startPoint x: 1316, startPoint y: 598, endPoint x: 1324, endPoint y: 606, distance: 11.3
click at [1324, 606] on input "2400" at bounding box center [1310, 603] width 156 height 32
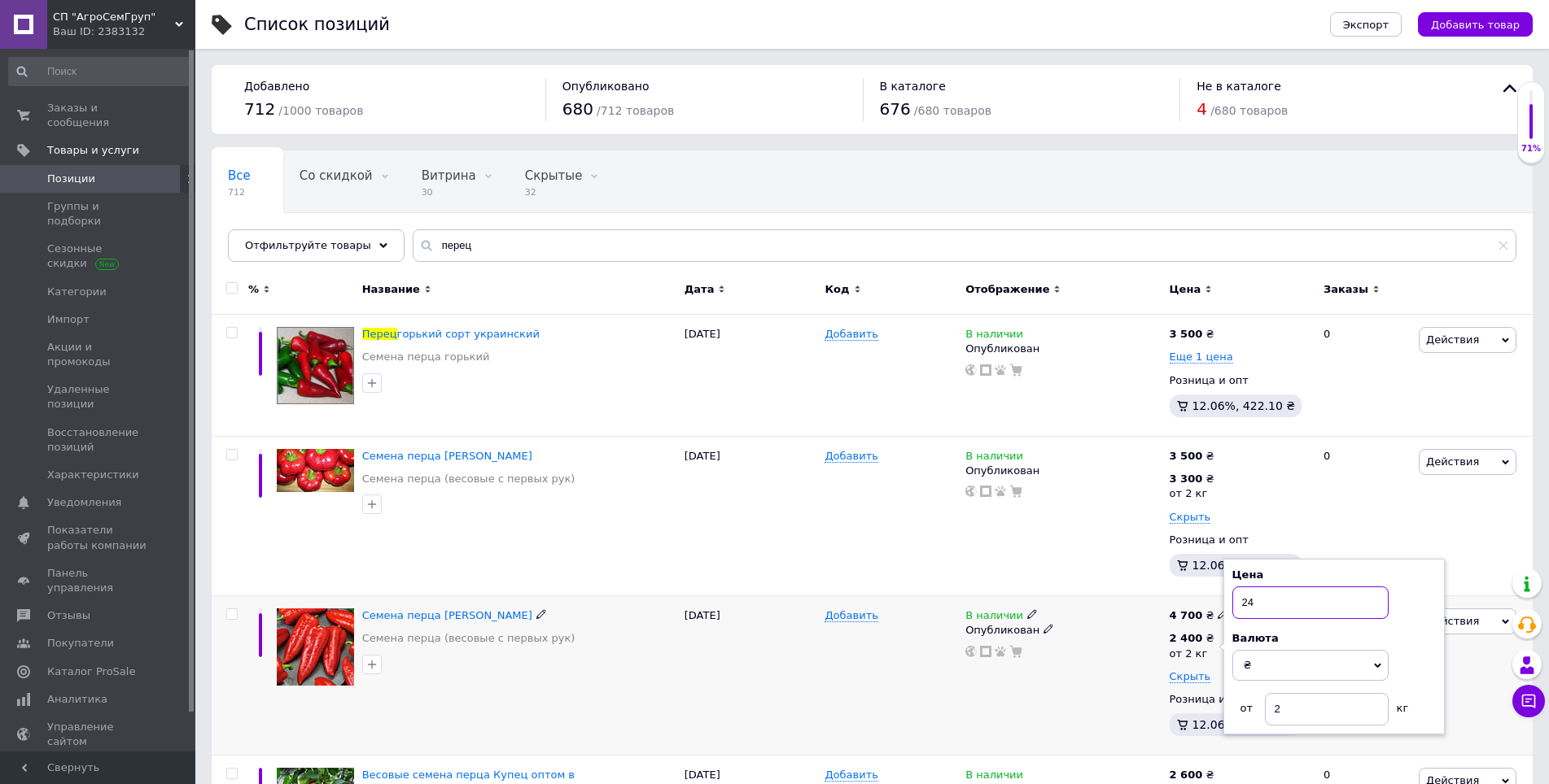
type input "2"
type input "4500"
click at [1464, 537] on div "Действия Редактировать Поднять в начало группы Копировать Скидка Подарок Сопутс…" at bounding box center [1473, 516] width 118 height 160
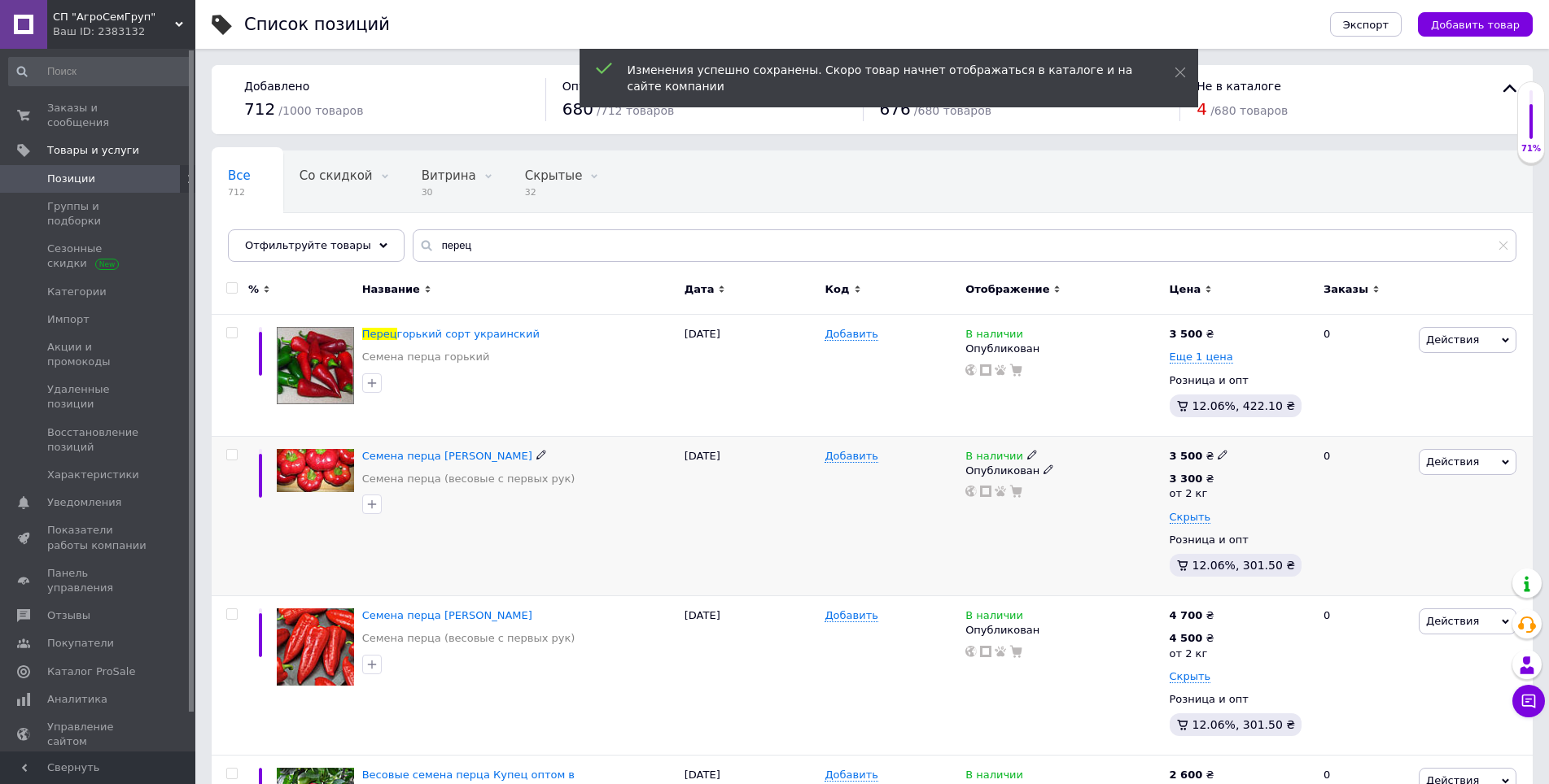
scroll to position [433, 0]
